Goal: Information Seeking & Learning: Learn about a topic

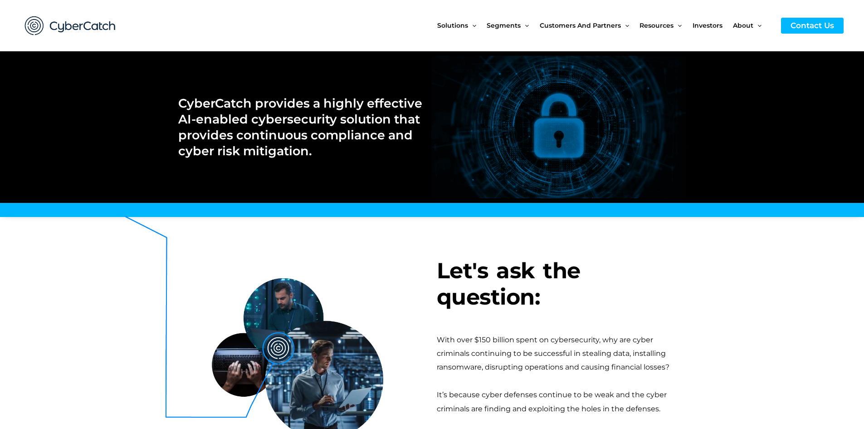
click at [409, 19] on div "Solutions Menu Toggle US Compliance Manager Canada Compliance Manager EU Compli…" at bounding box center [566, 25] width 555 height 51
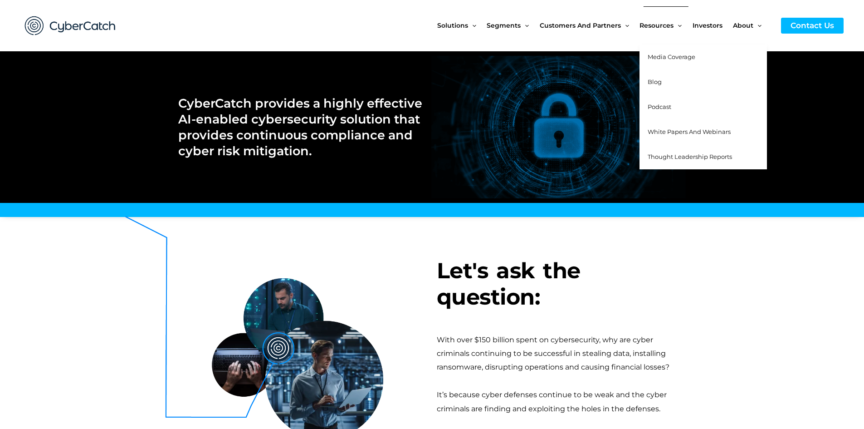
click at [670, 26] on span "Resources" at bounding box center [657, 25] width 34 height 38
click at [709, 131] on span "White Papers and Webinars" at bounding box center [689, 131] width 83 height 7
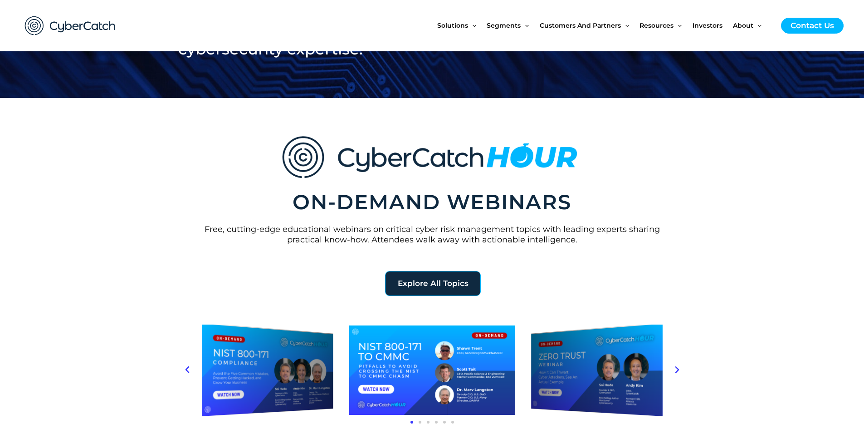
scroll to position [227, 0]
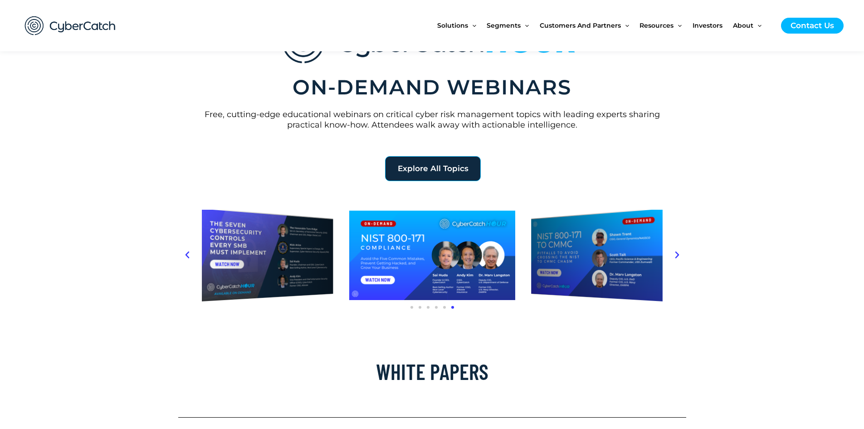
click at [737, 171] on section "Explore All Topics" at bounding box center [432, 233] width 864 height 169
